Goal: Entertainment & Leisure: Consume media (video, audio)

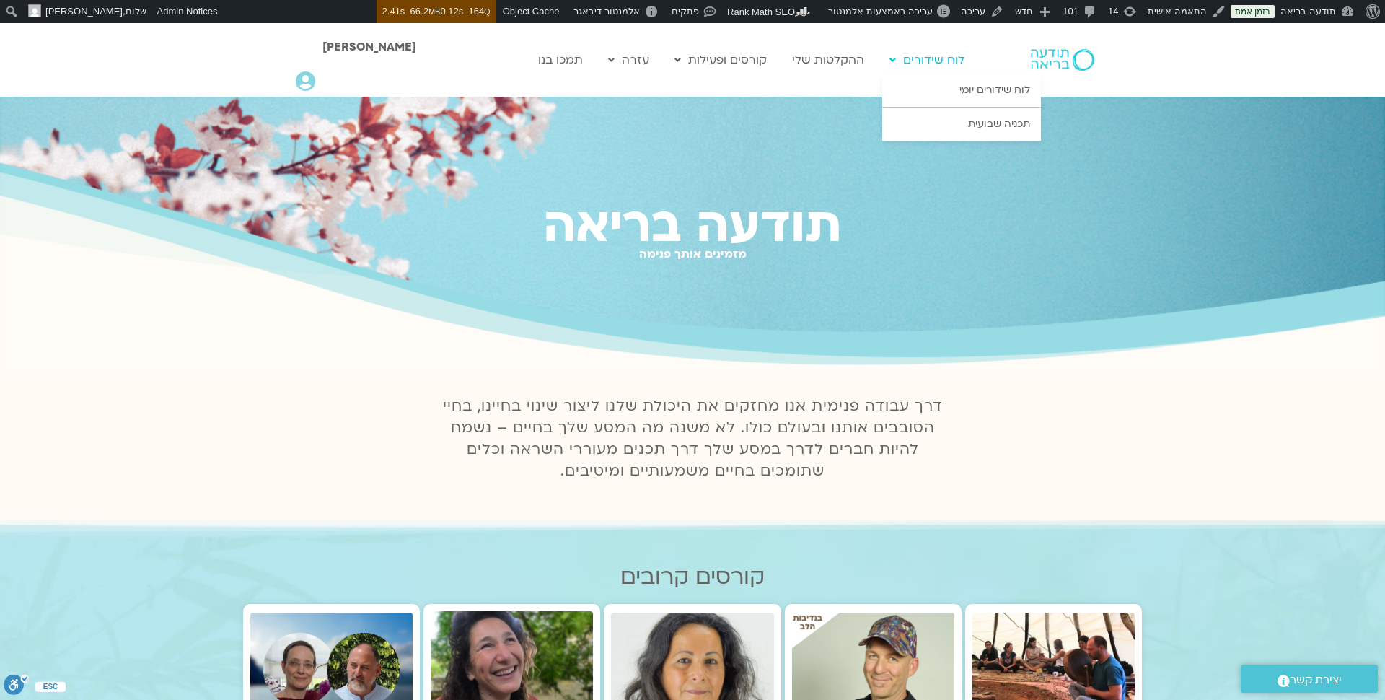
click at [941, 52] on link "לוח שידורים" at bounding box center [926, 59] width 89 height 27
click at [965, 92] on link "לוח שידורים יומי" at bounding box center [961, 90] width 159 height 33
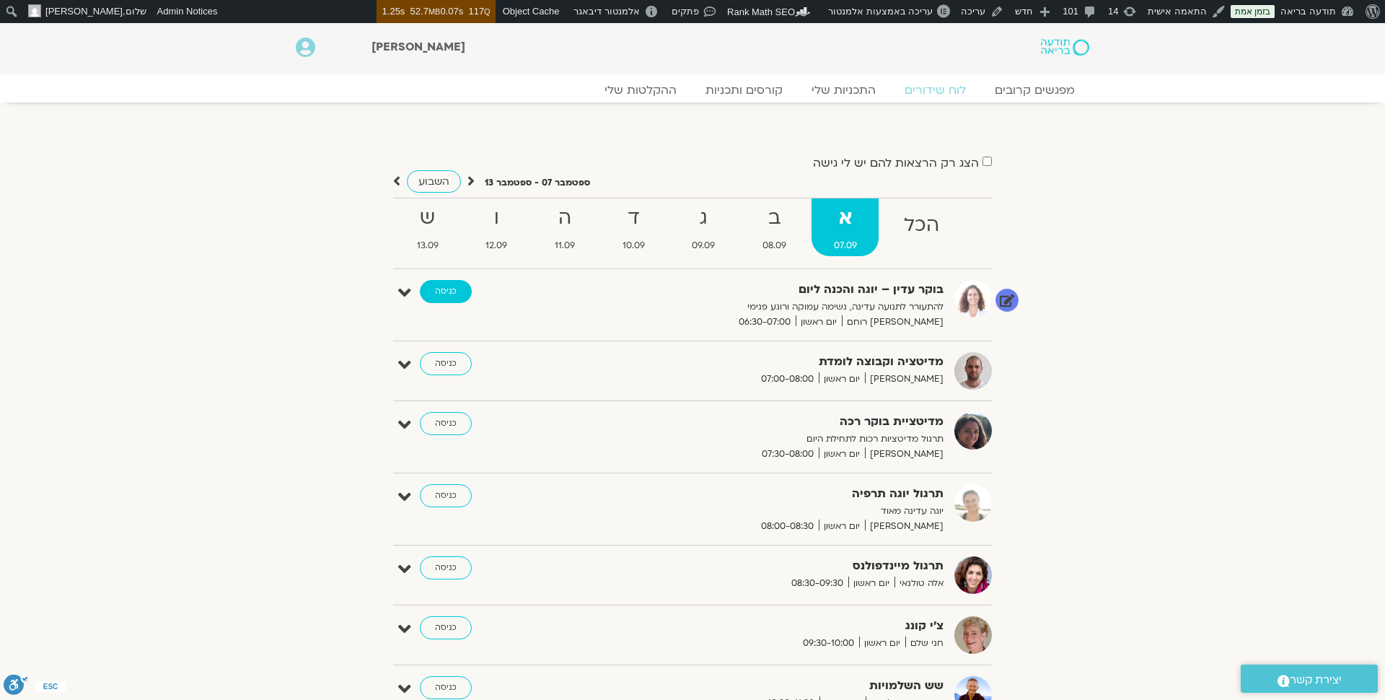
click at [452, 294] on link "כניסה" at bounding box center [446, 291] width 52 height 23
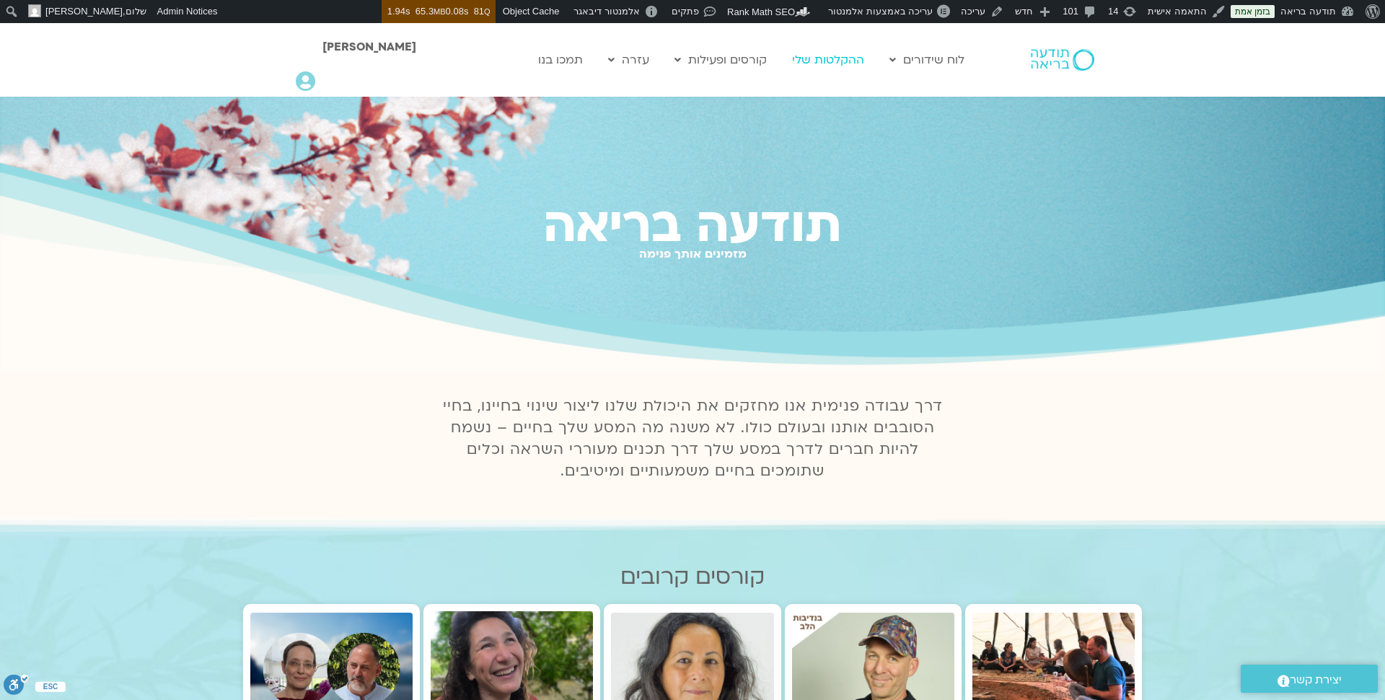
click at [850, 56] on link "ההקלטות שלי" at bounding box center [828, 59] width 87 height 27
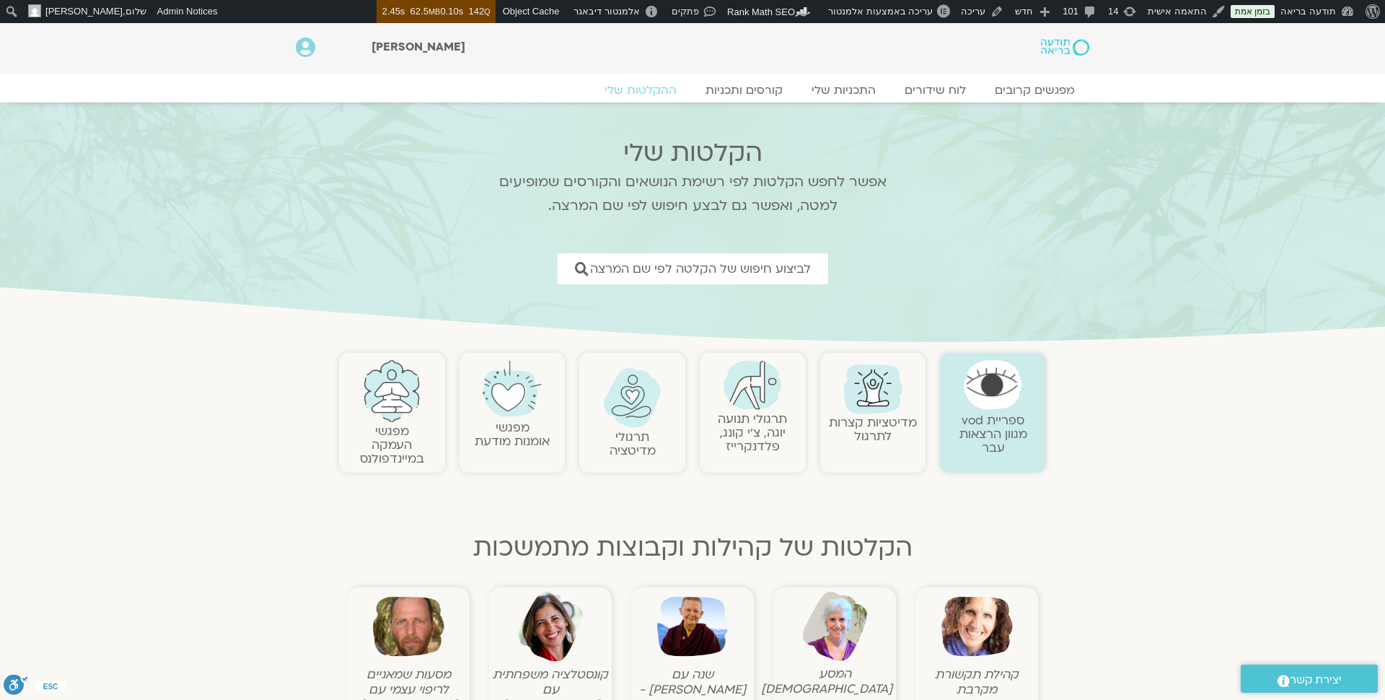
click at [762, 434] on link "תרגולי תנועה יוגה, צ׳י קונג, פלדנקרייז" at bounding box center [752, 432] width 69 height 44
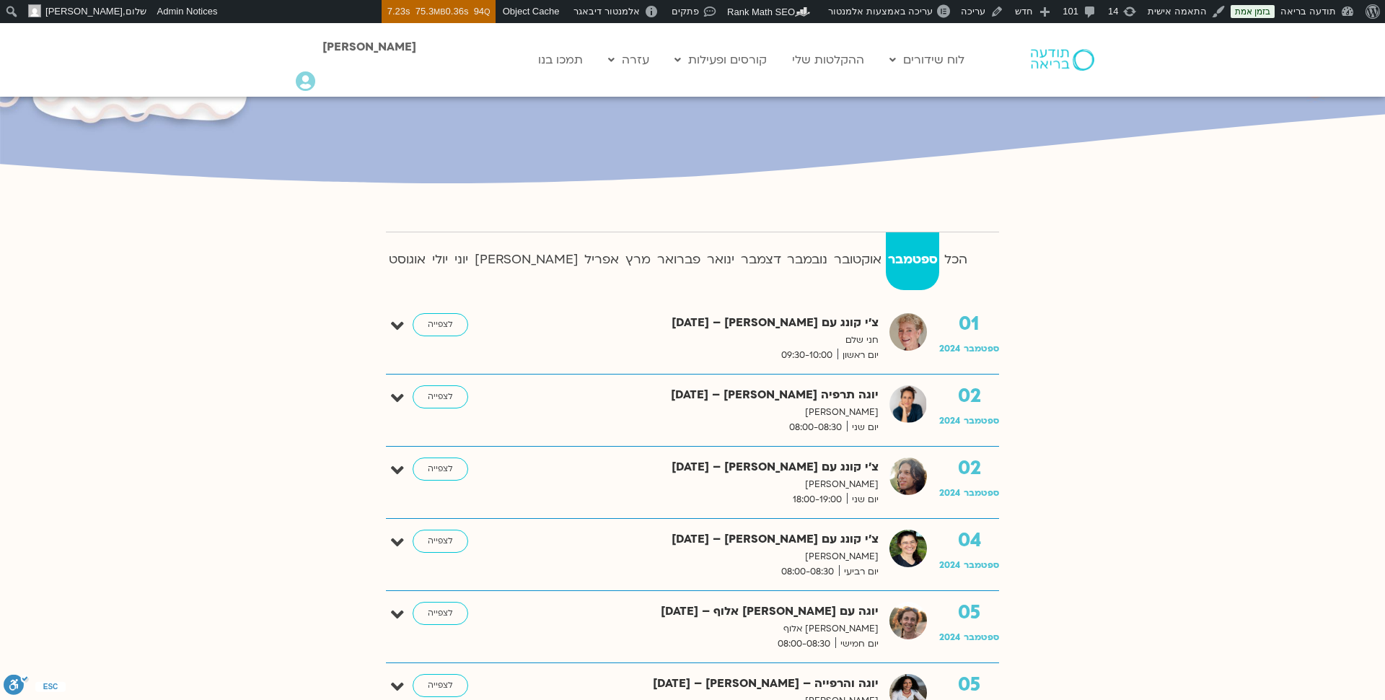
scroll to position [246, 0]
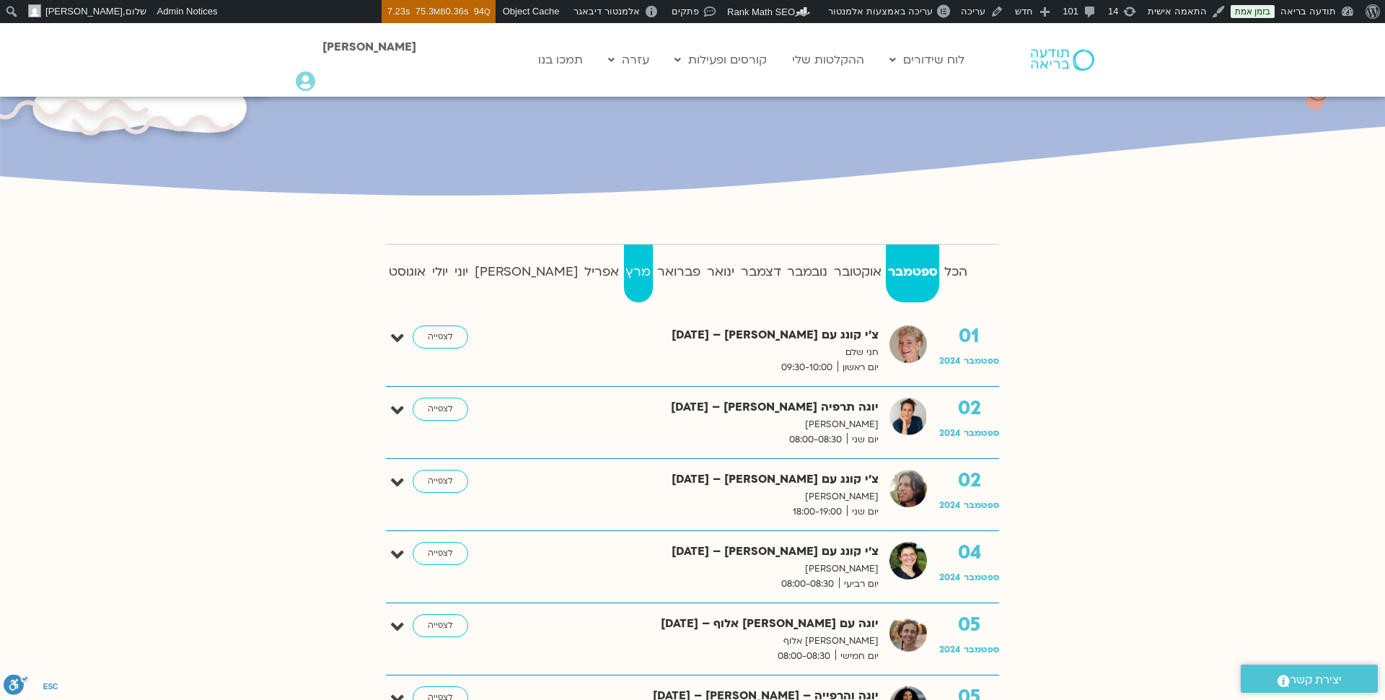
click at [624, 278] on strong "מרץ" at bounding box center [638, 272] width 29 height 22
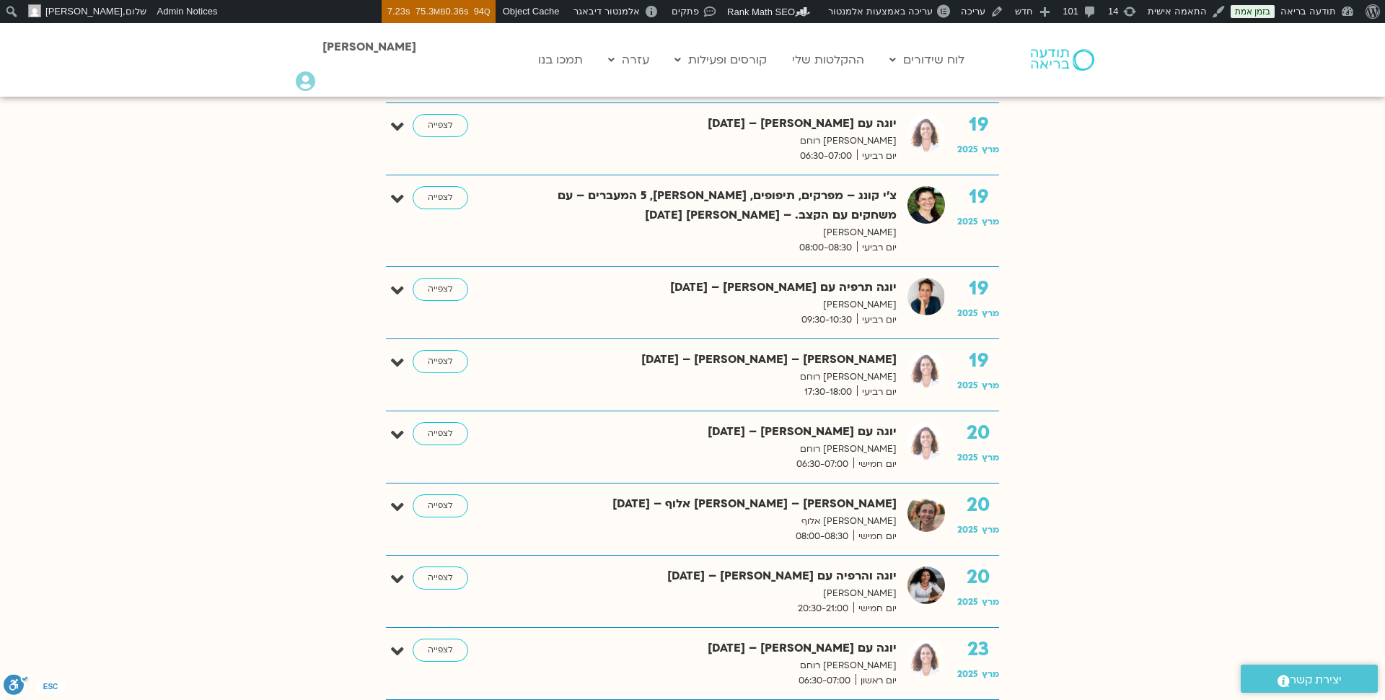
scroll to position [3295, 0]
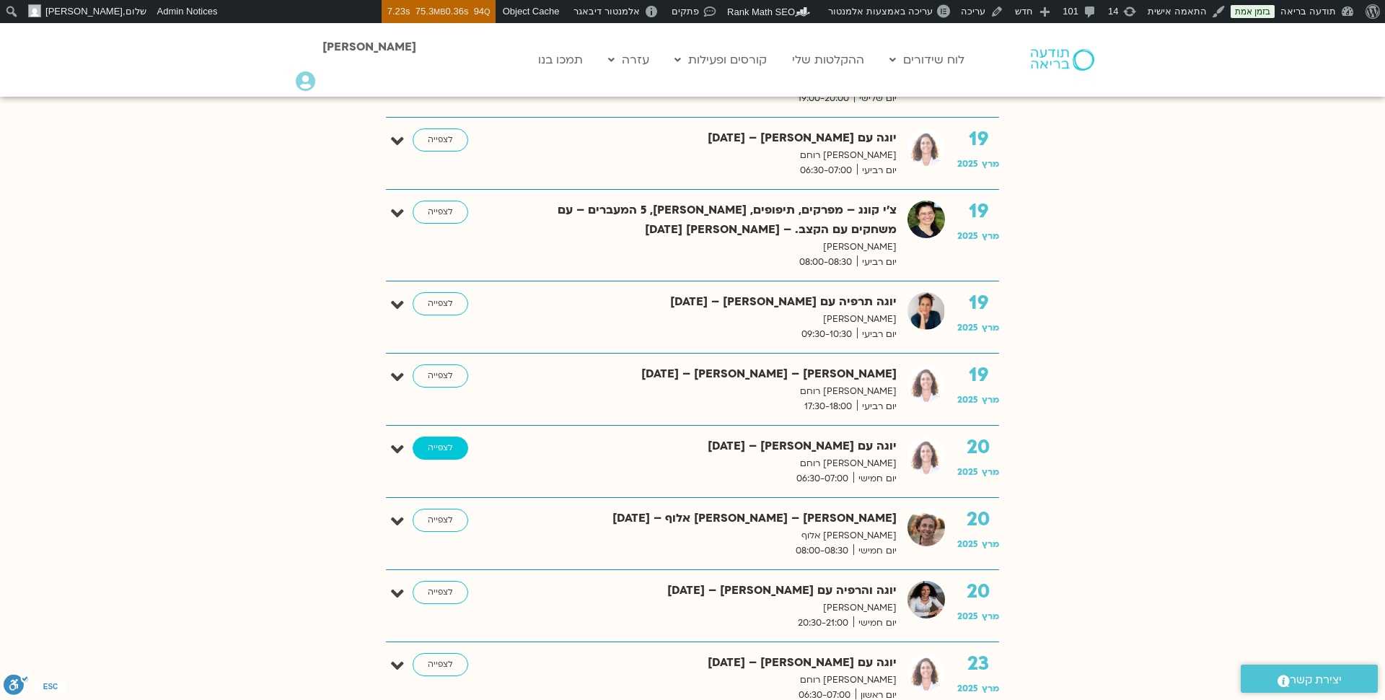
click at [428, 436] on link "לצפייה" at bounding box center [441, 447] width 56 height 23
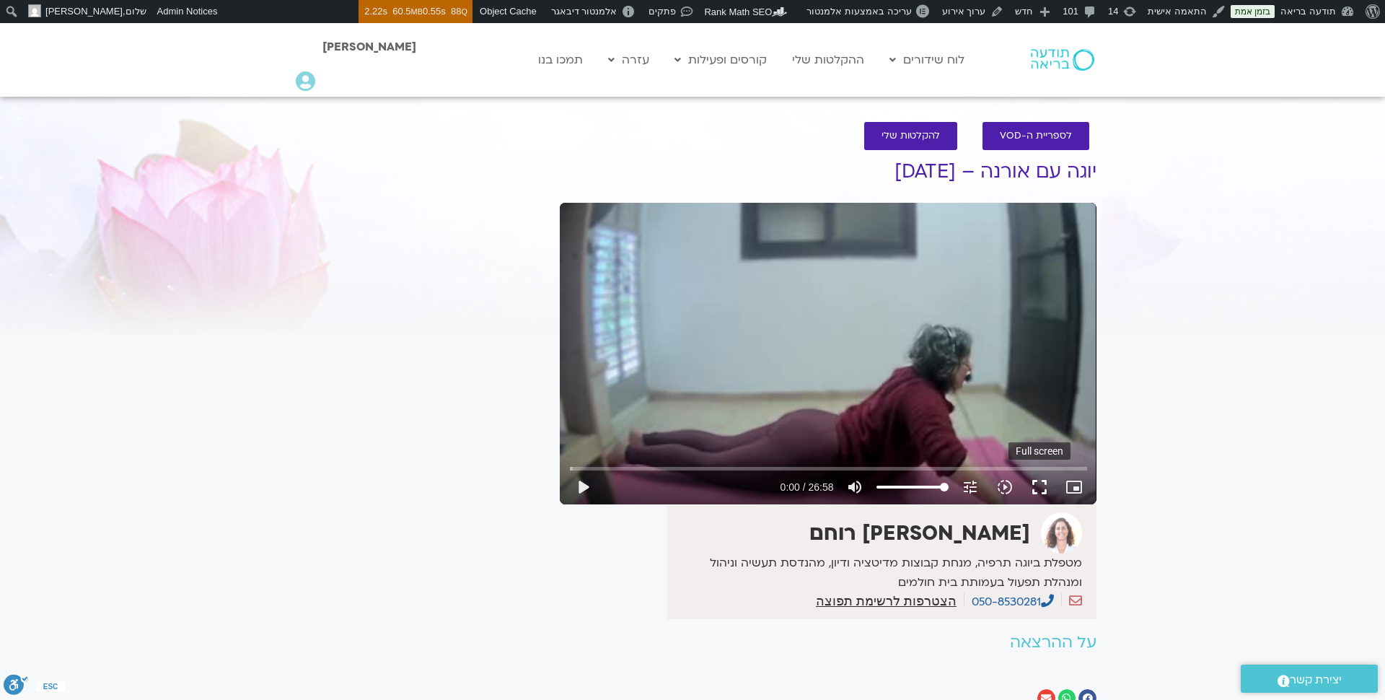
click at [1039, 488] on button "fullscreen" at bounding box center [1039, 487] width 35 height 35
click at [1042, 491] on button "fullscreen" at bounding box center [1039, 487] width 35 height 35
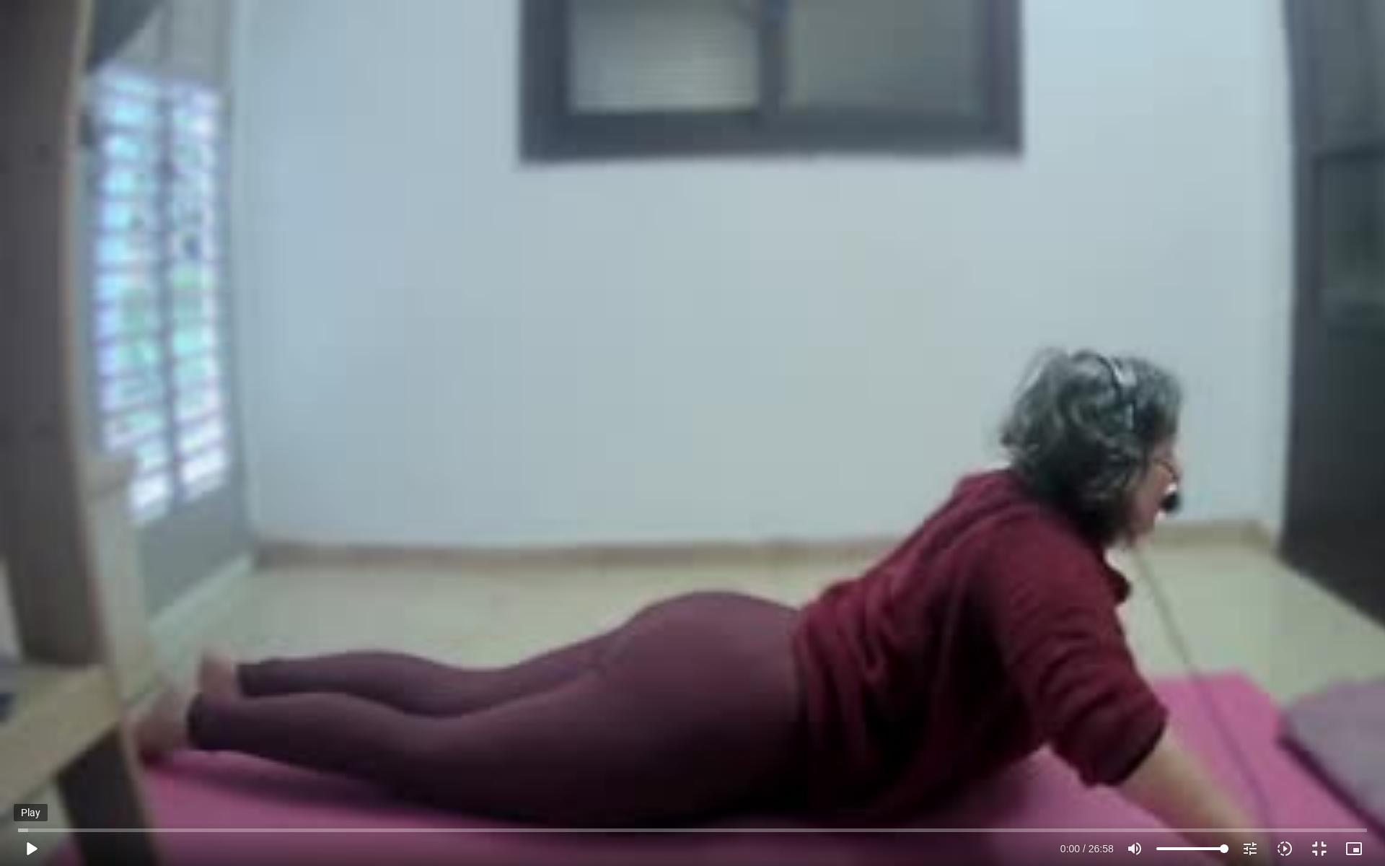
click at [32, 699] on button "play_arrow" at bounding box center [31, 848] width 35 height 35
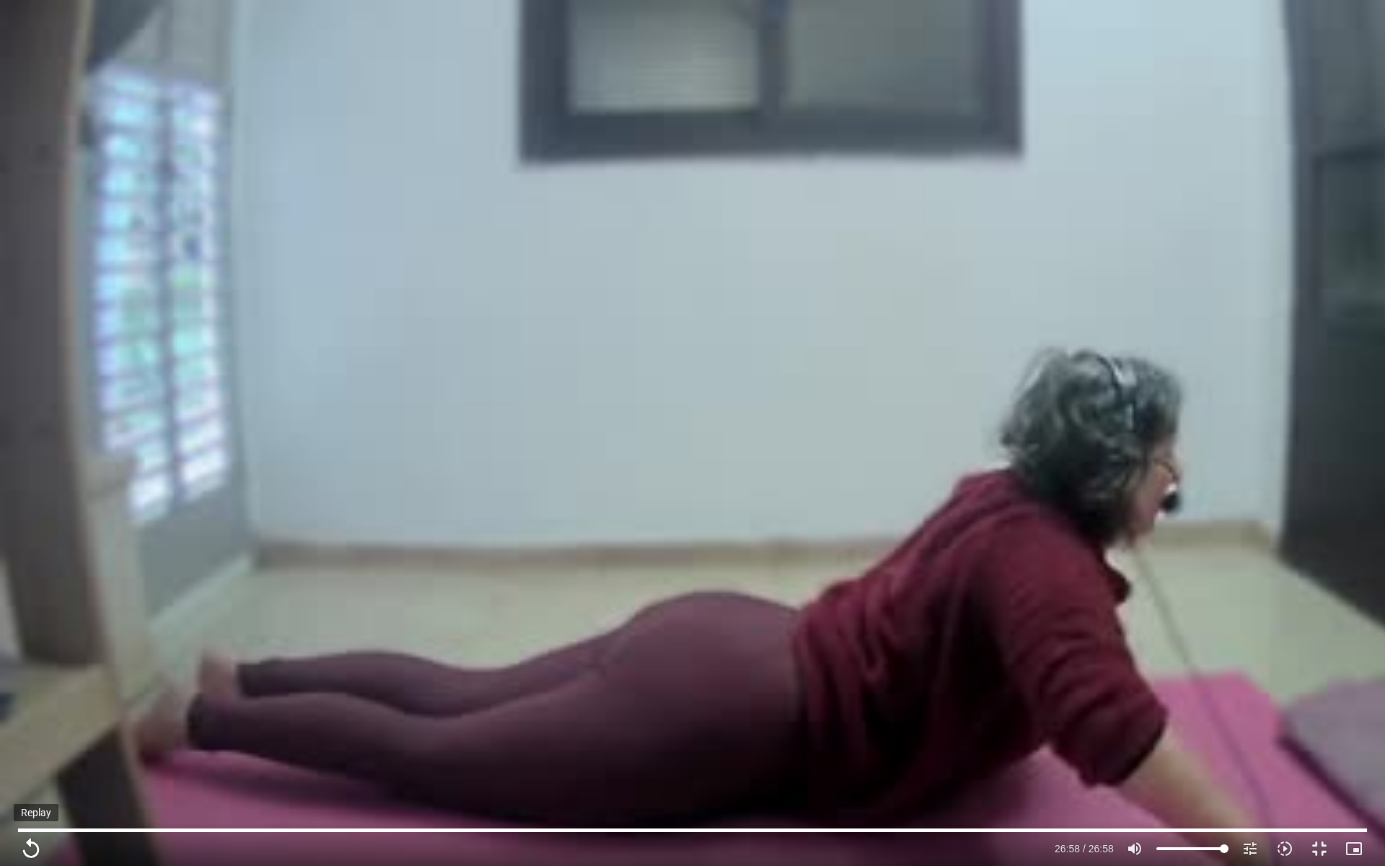
type input "1618.6"
